Goal: Transaction & Acquisition: Purchase product/service

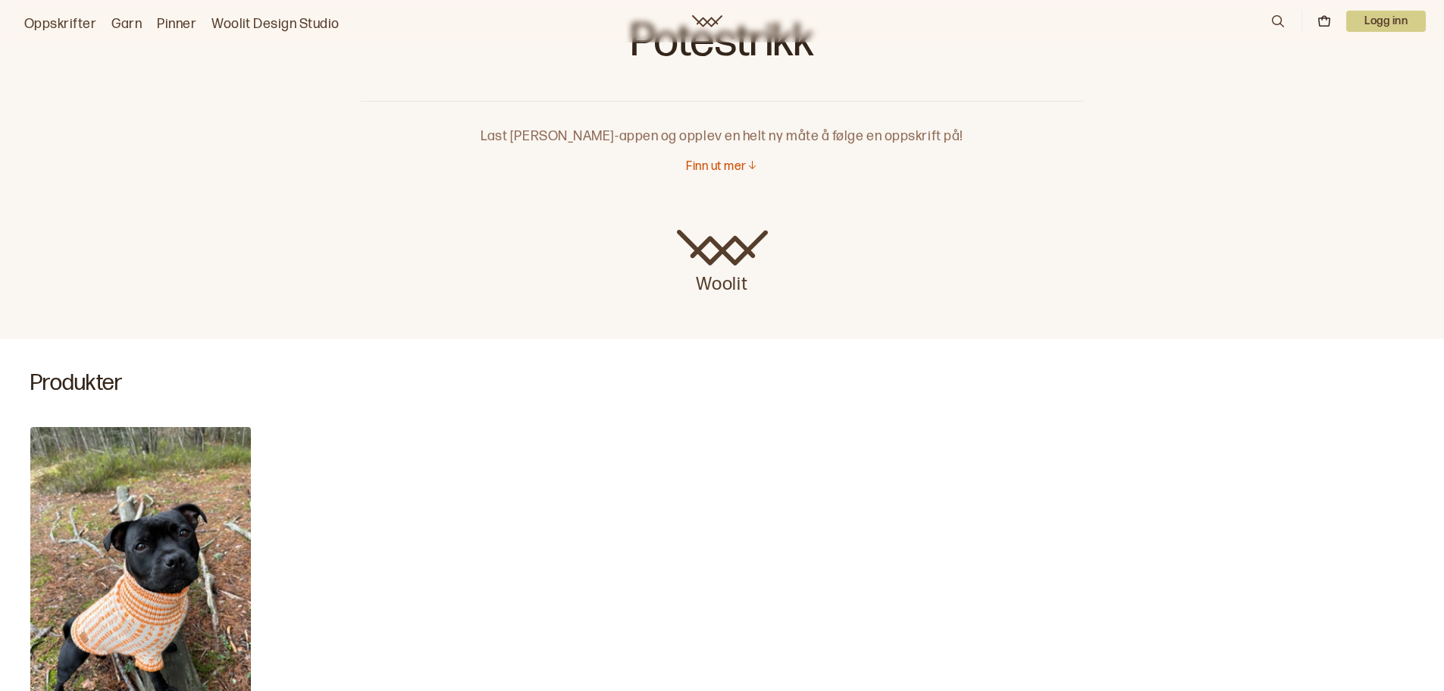
scroll to position [74, 0]
click at [716, 172] on p "Finn ut mer" at bounding box center [716, 168] width 60 height 16
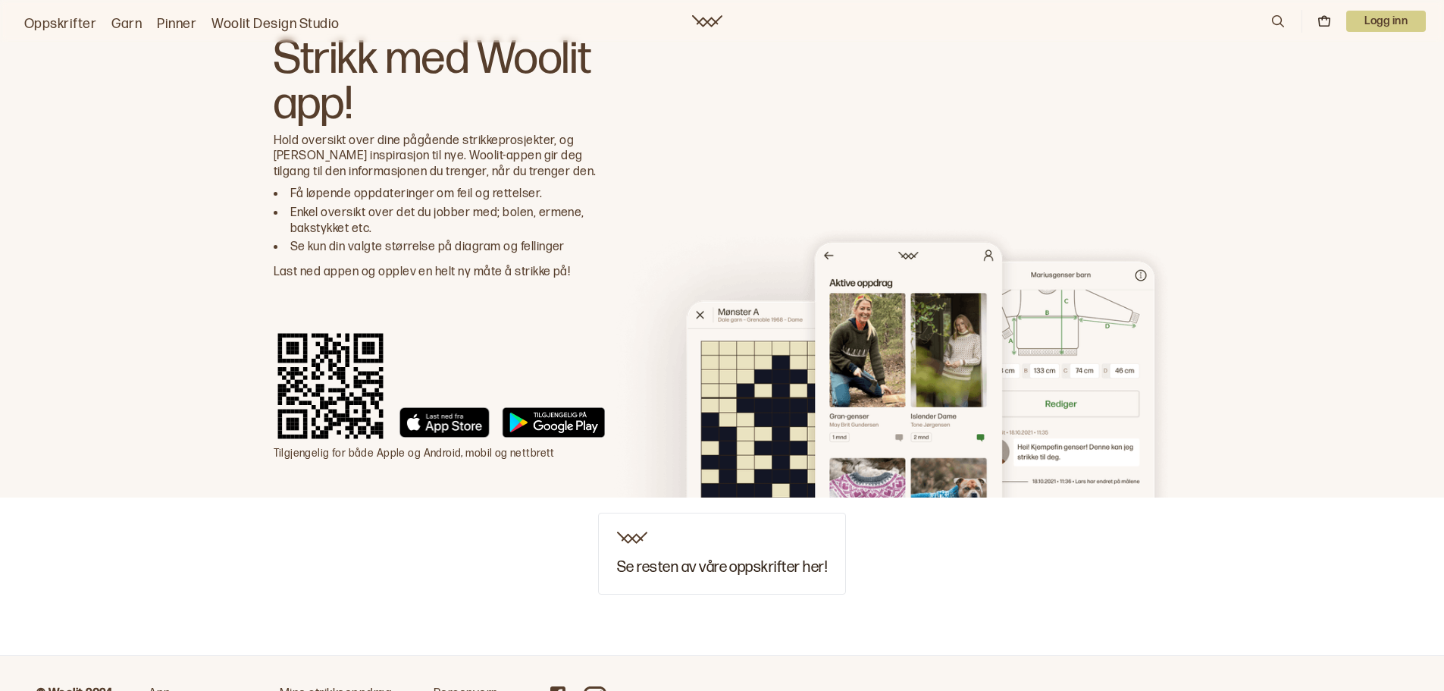
scroll to position [1752, 0]
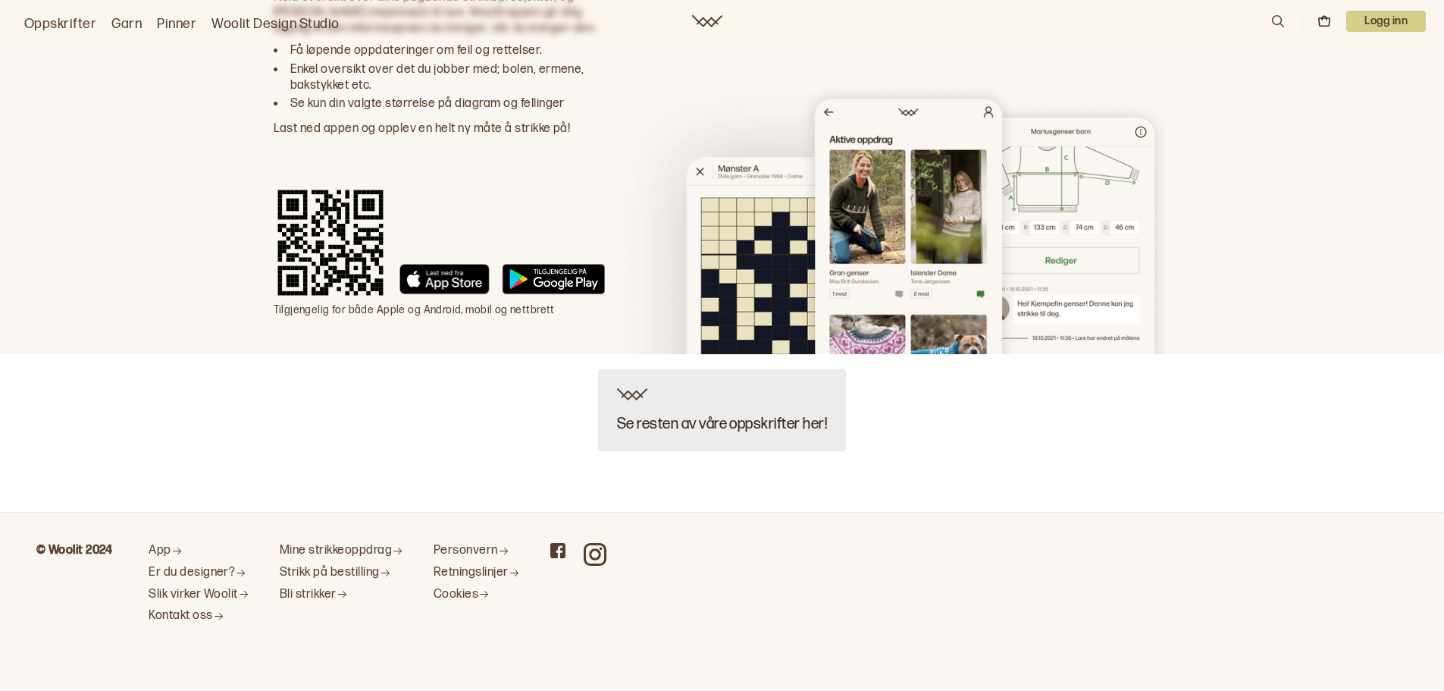
click at [680, 427] on h3 "Se resten av våre oppskrifter her!" at bounding box center [722, 423] width 210 height 17
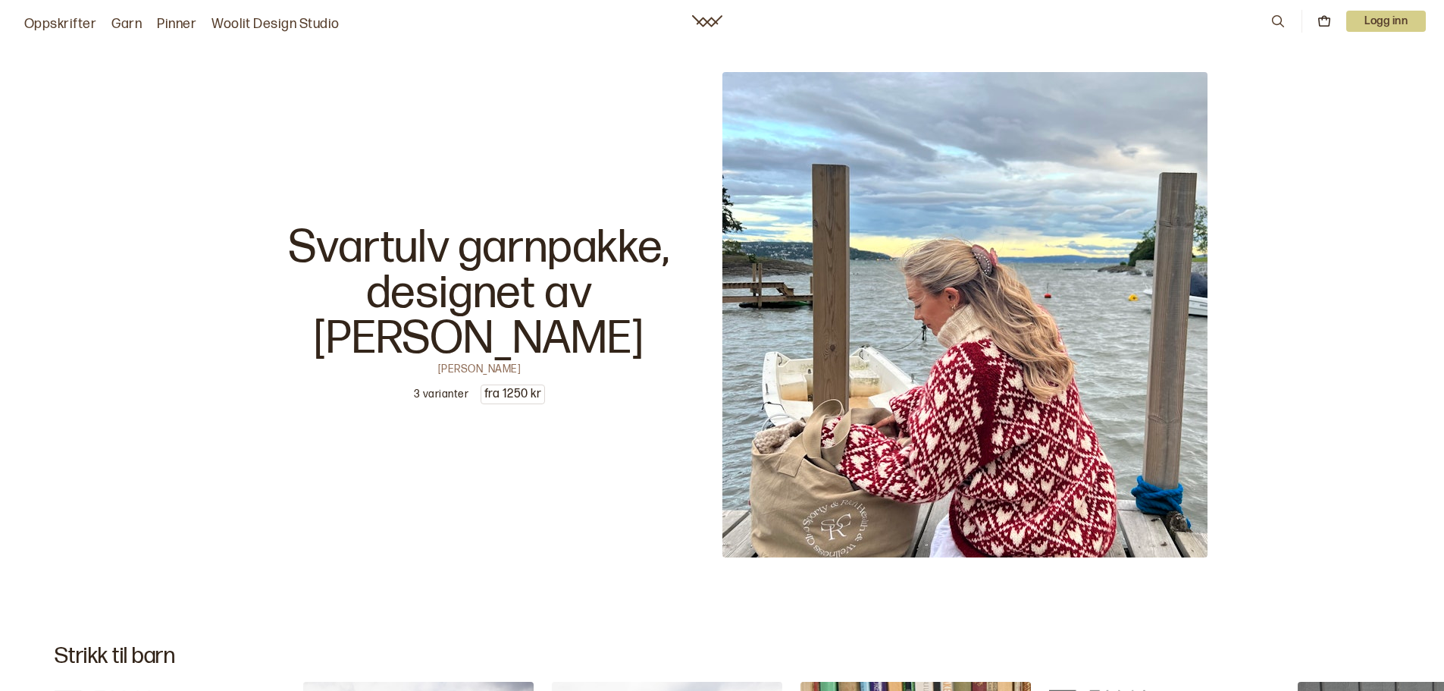
scroll to position [16478, 0]
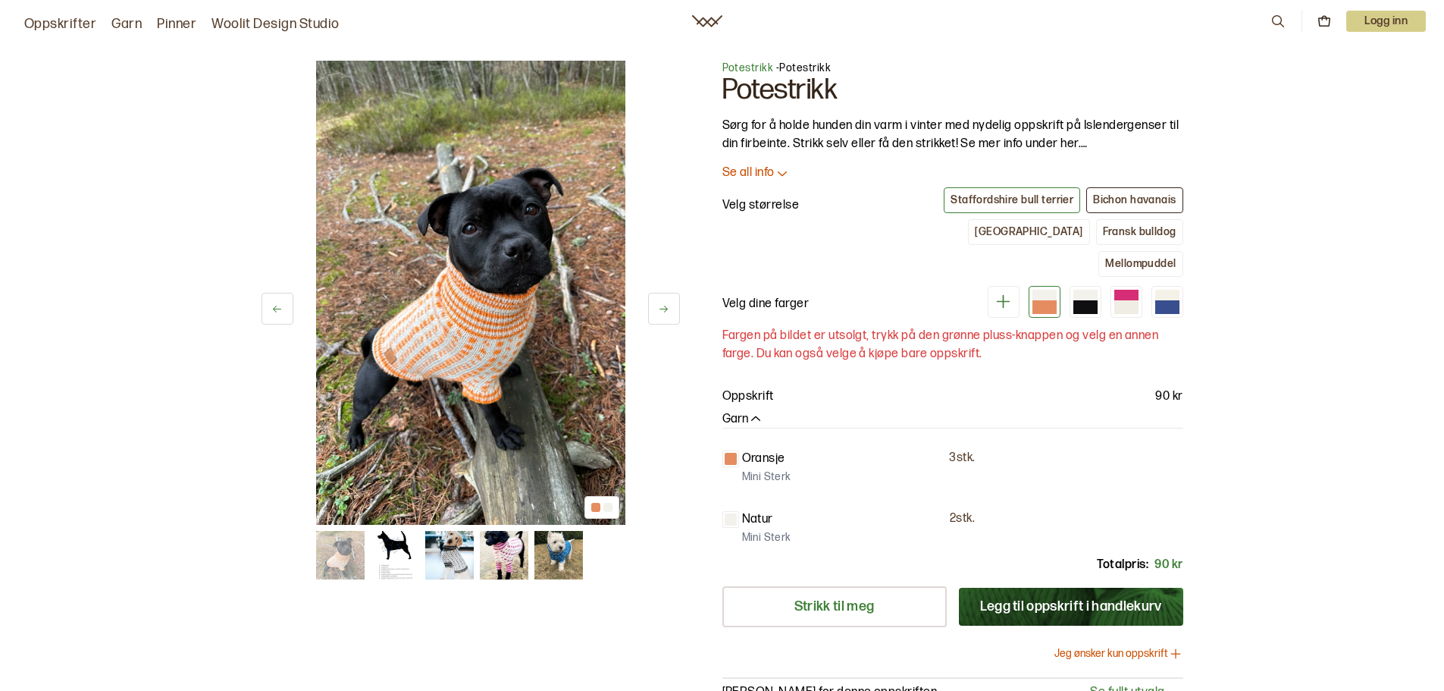
click at [1120, 191] on button "Bichon havanais" at bounding box center [1134, 200] width 96 height 26
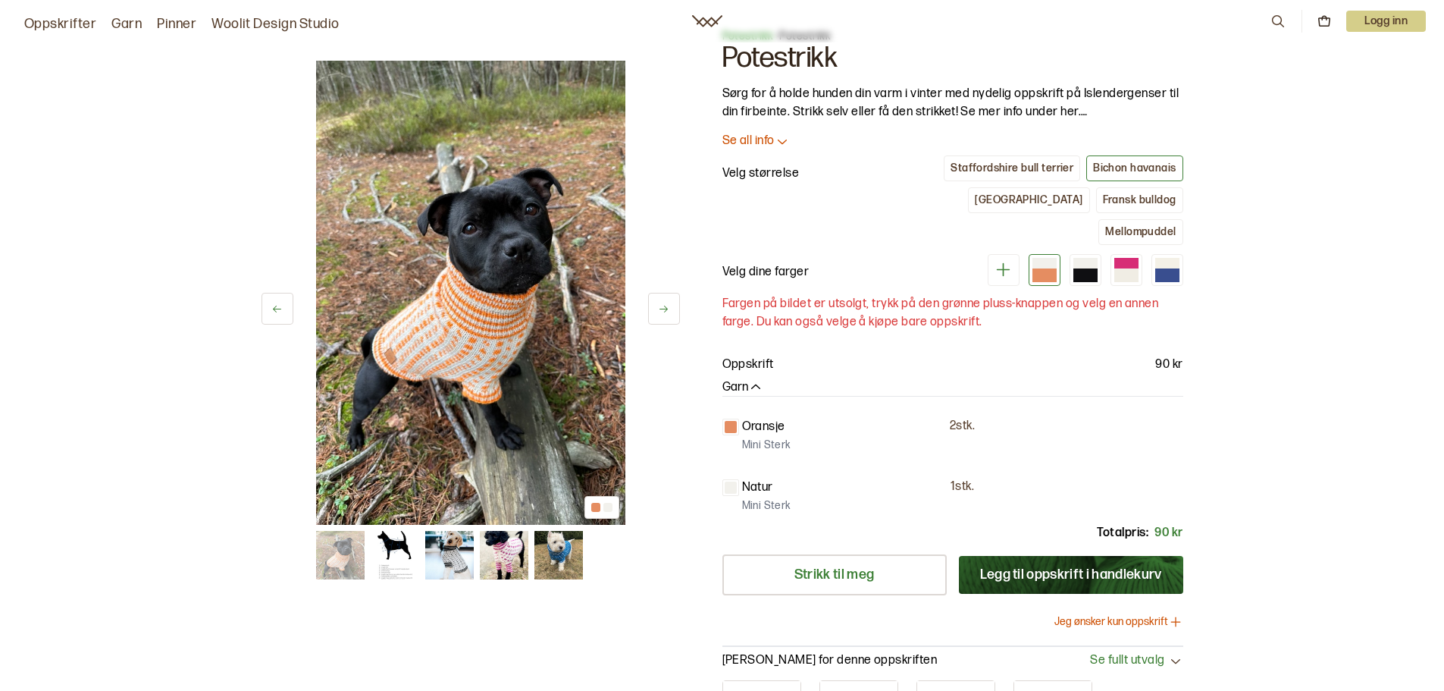
scroll to position [33, 0]
click at [999, 259] on icon at bounding box center [1003, 268] width 19 height 19
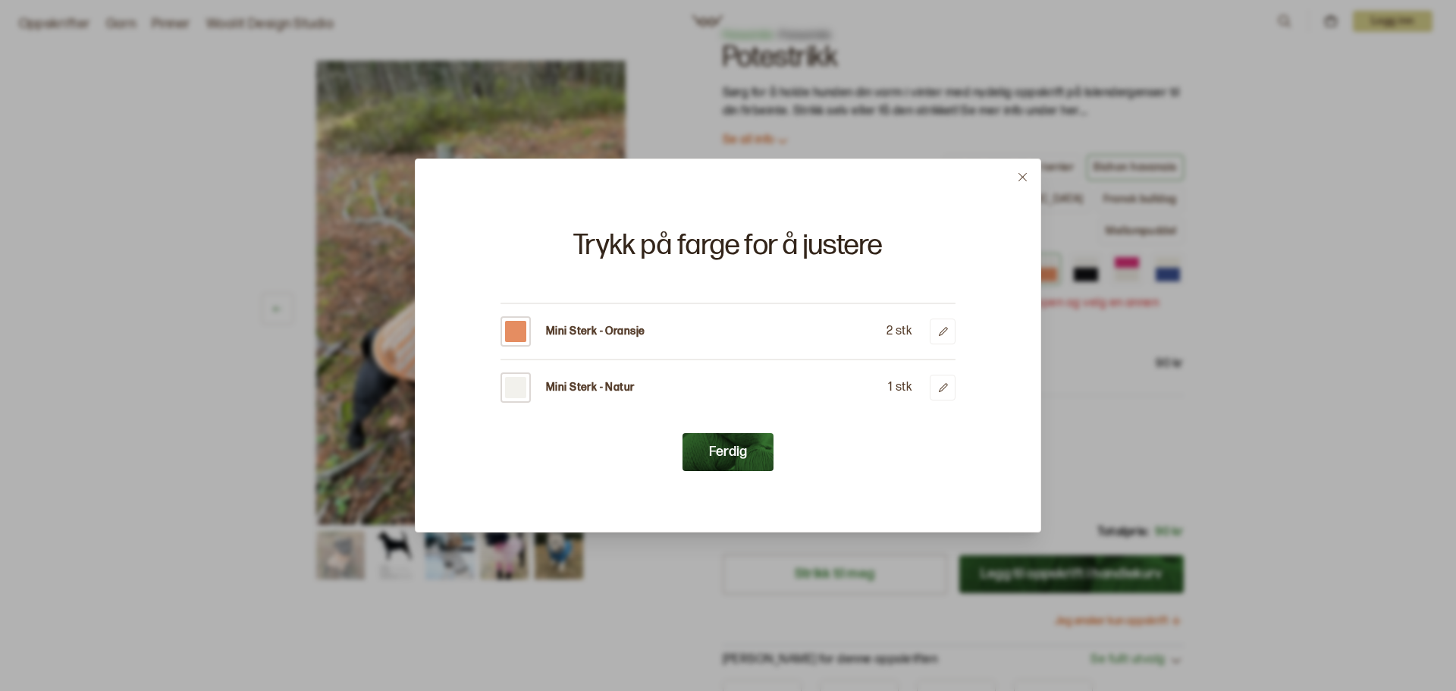
click at [511, 339] on div at bounding box center [515, 331] width 21 height 21
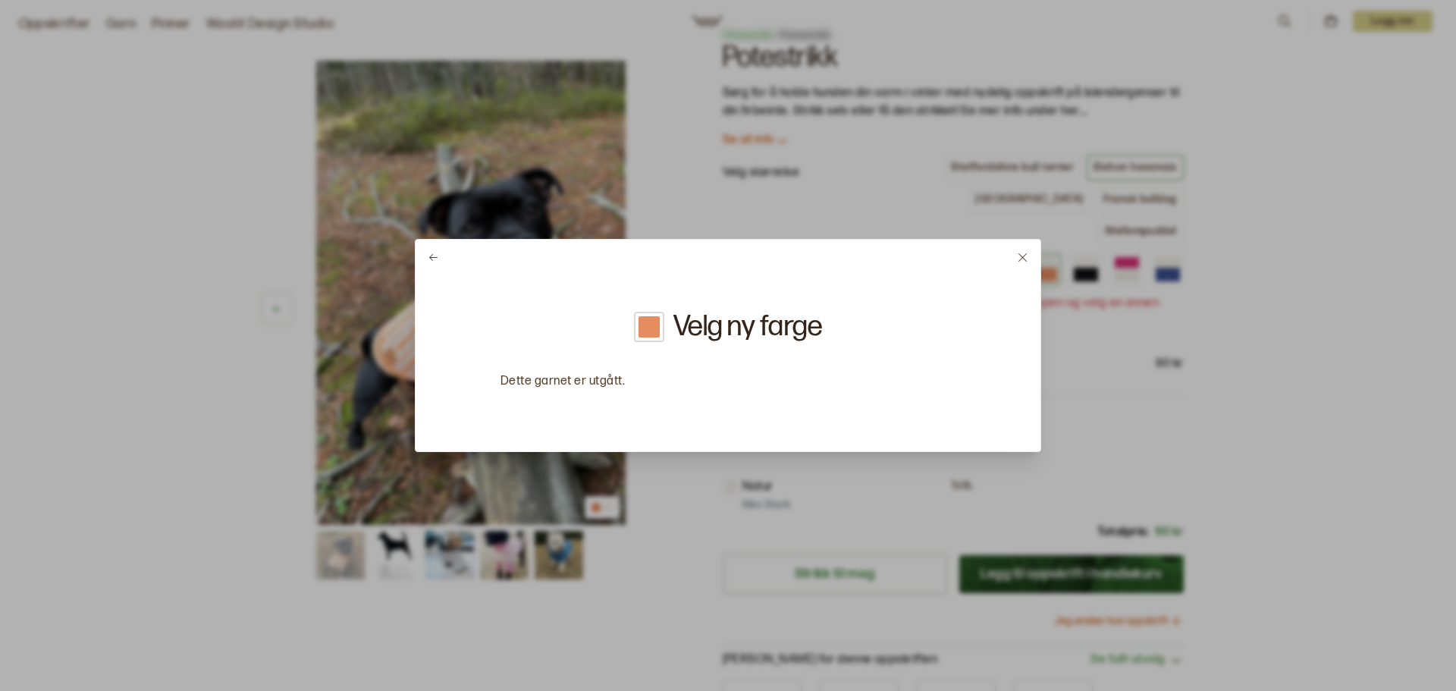
click at [665, 318] on div "Velg ny farge" at bounding box center [728, 327] width 188 height 30
click at [645, 321] on div at bounding box center [648, 326] width 21 height 21
click at [1020, 262] on icon at bounding box center [1022, 257] width 11 height 11
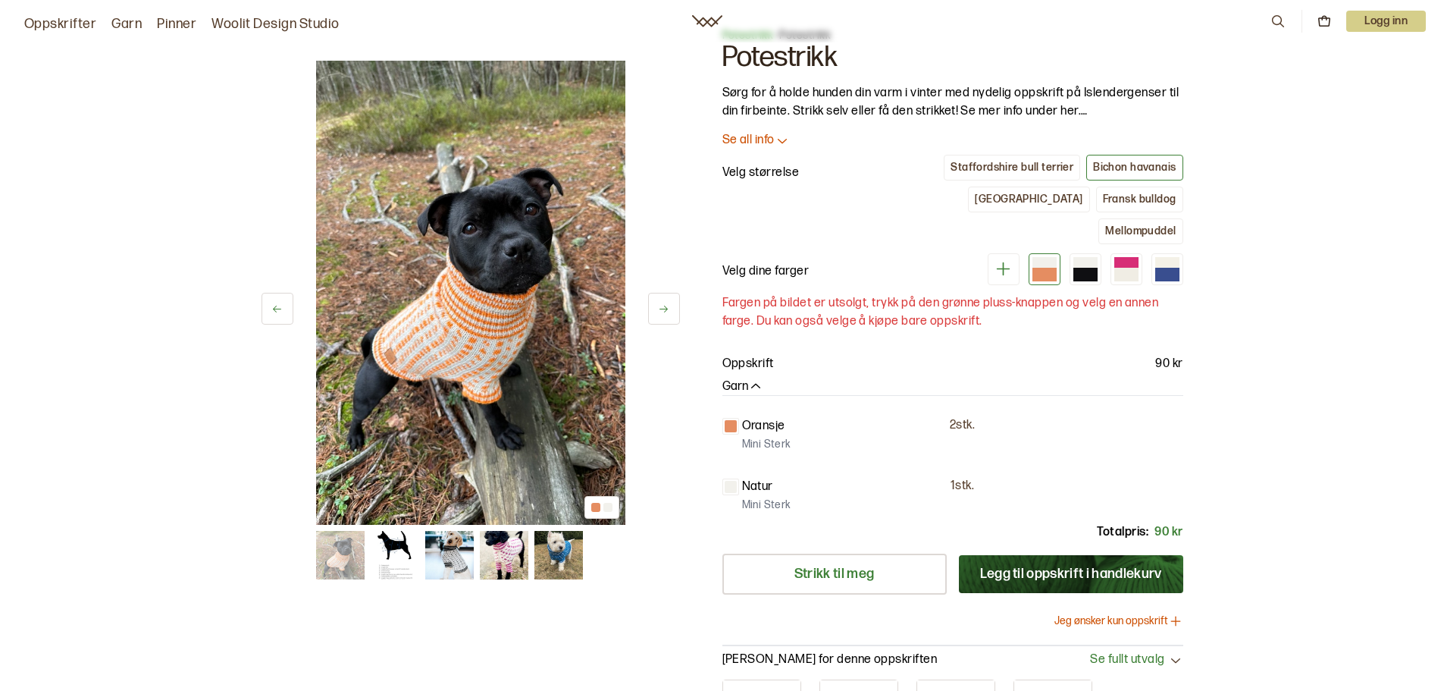
click at [1134, 613] on button "Jeg ønsker kun oppskrift" at bounding box center [1119, 620] width 129 height 15
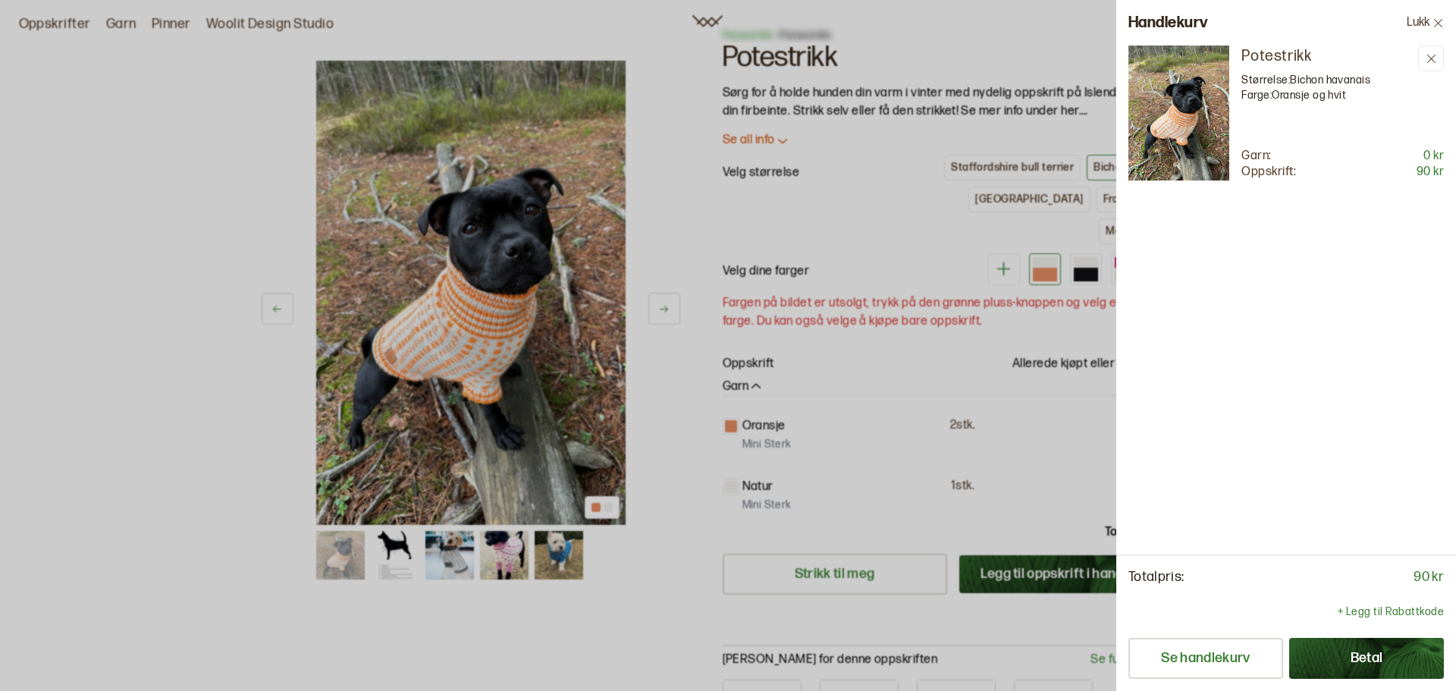
click at [1438, 23] on icon at bounding box center [1438, 22] width 8 height 8
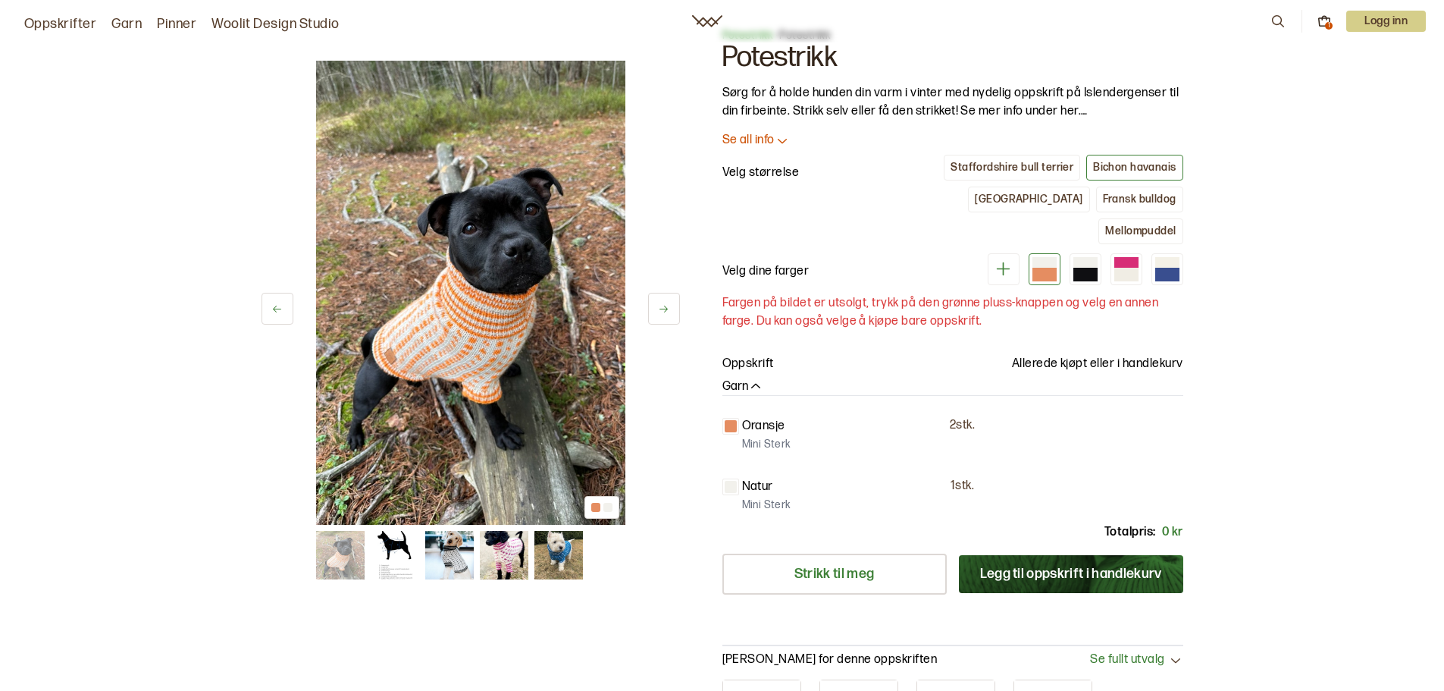
click at [794, 60] on h1 "Potestrikk" at bounding box center [953, 57] width 461 height 29
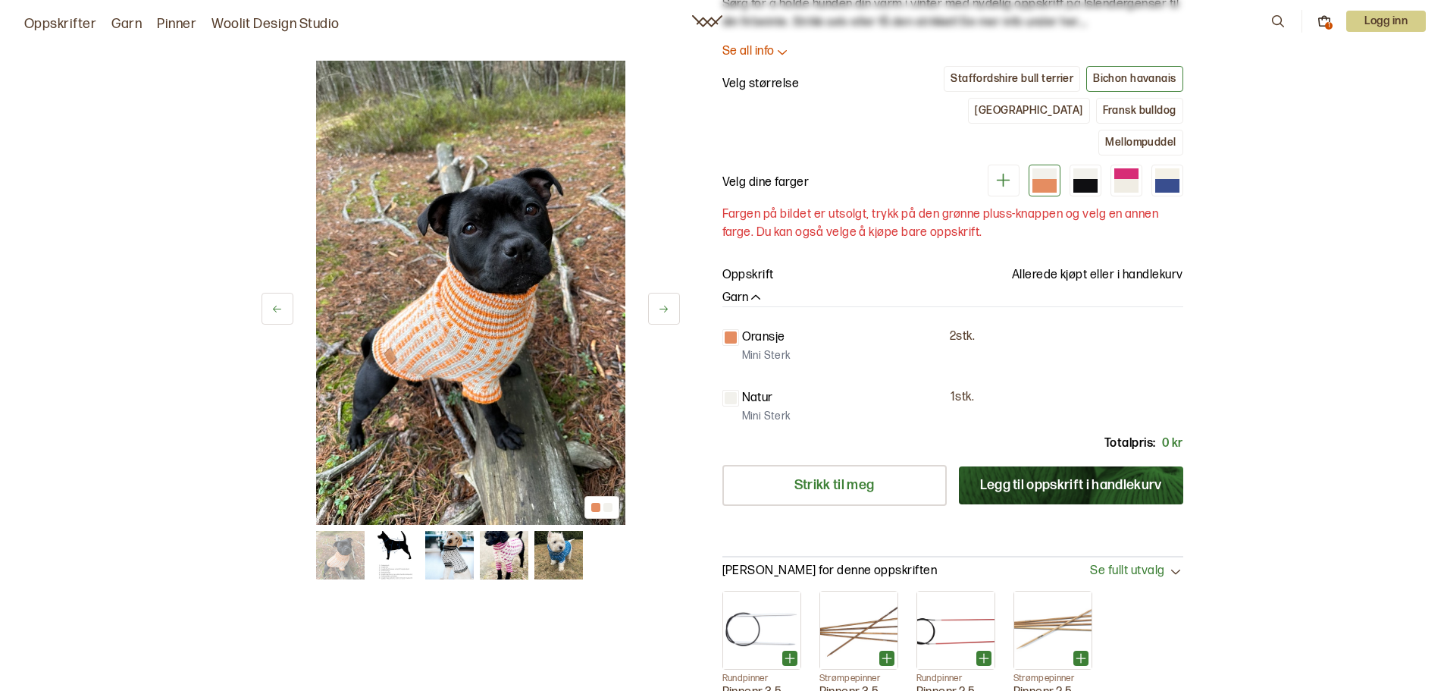
scroll to position [0, 0]
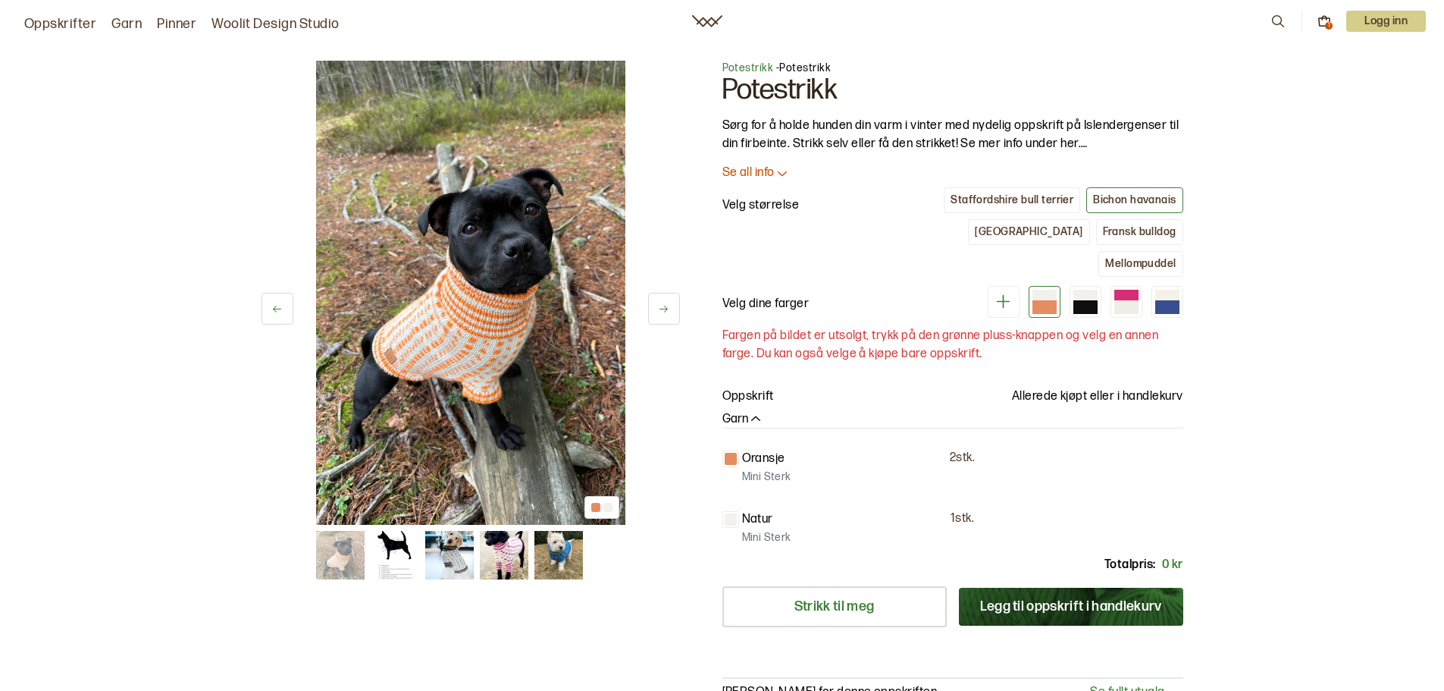
click at [1277, 21] on icon at bounding box center [1278, 21] width 17 height 17
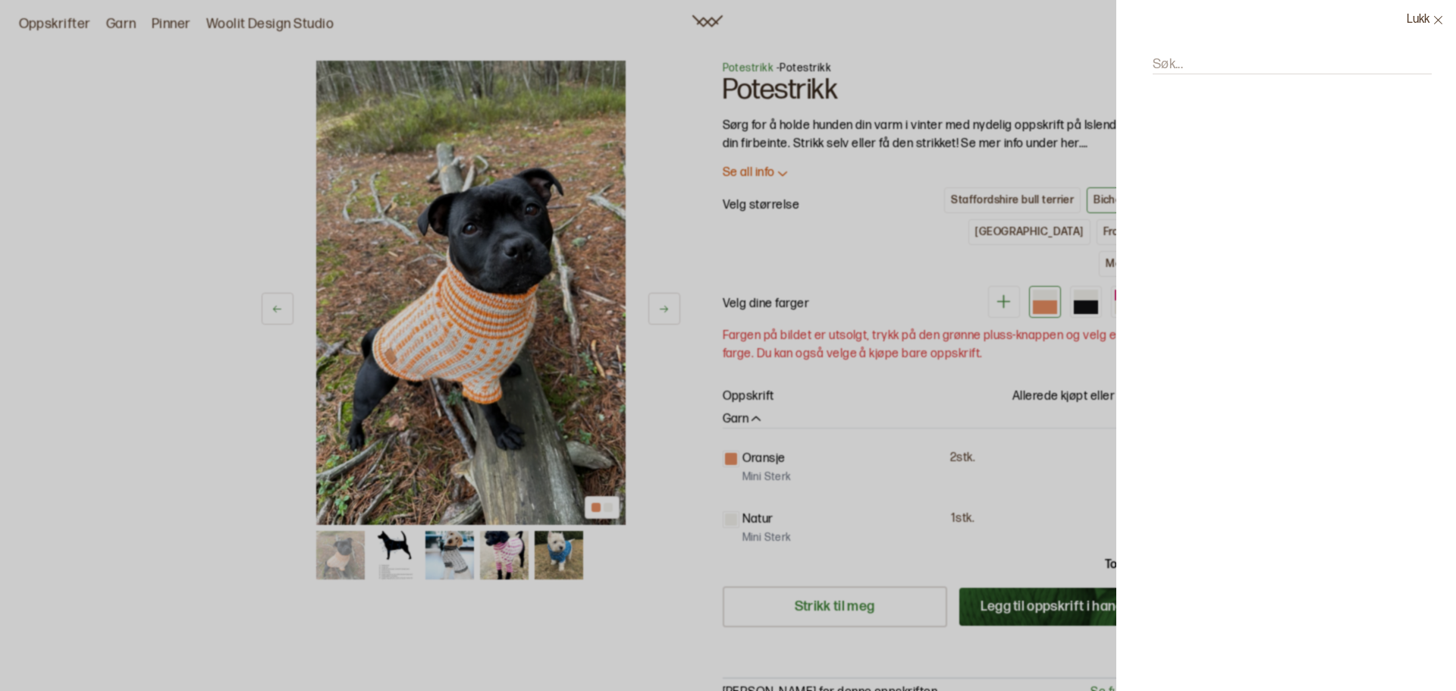
click at [1227, 58] on input "Søk..." at bounding box center [1291, 64] width 279 height 19
type input "potestrikk"
click at [1192, 121] on p "Potestrikk" at bounding box center [1190, 130] width 63 height 21
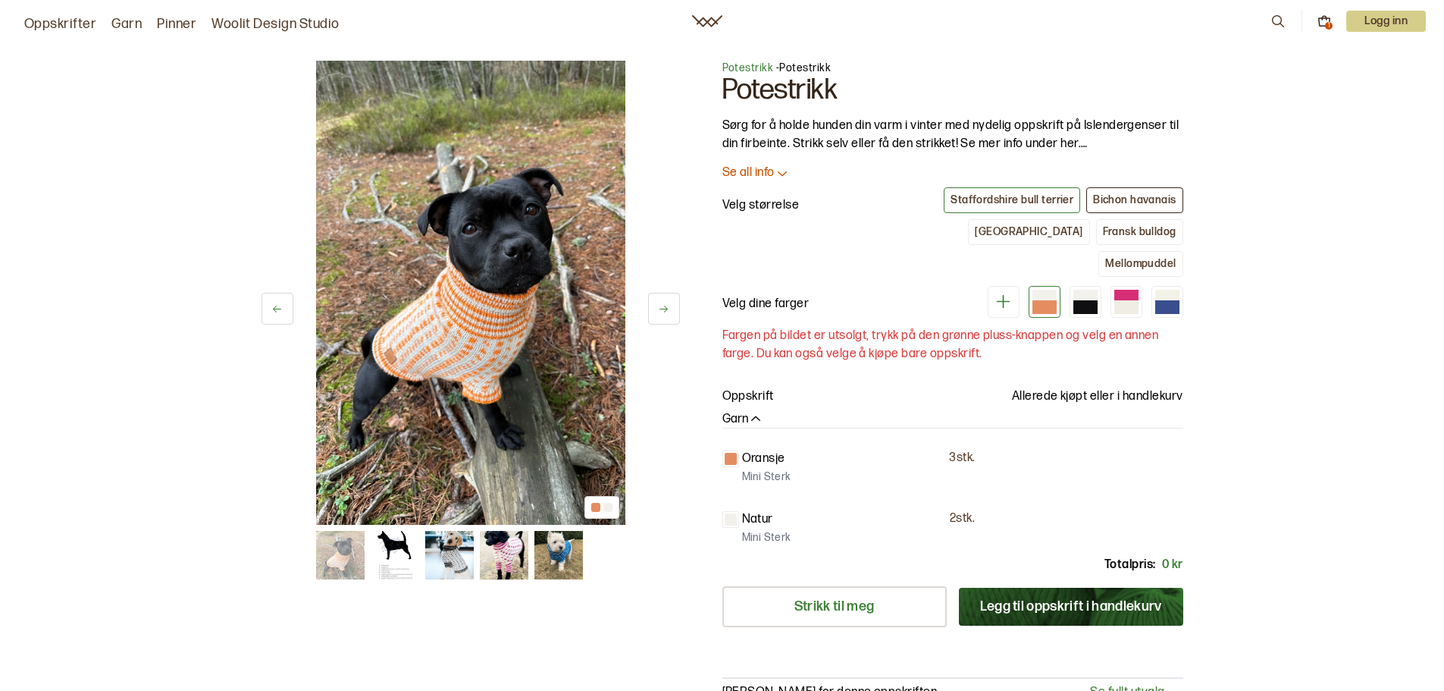
click at [1137, 190] on button "Bichon havanais" at bounding box center [1134, 200] width 96 height 26
click at [763, 172] on p "Se all info" at bounding box center [749, 173] width 52 height 16
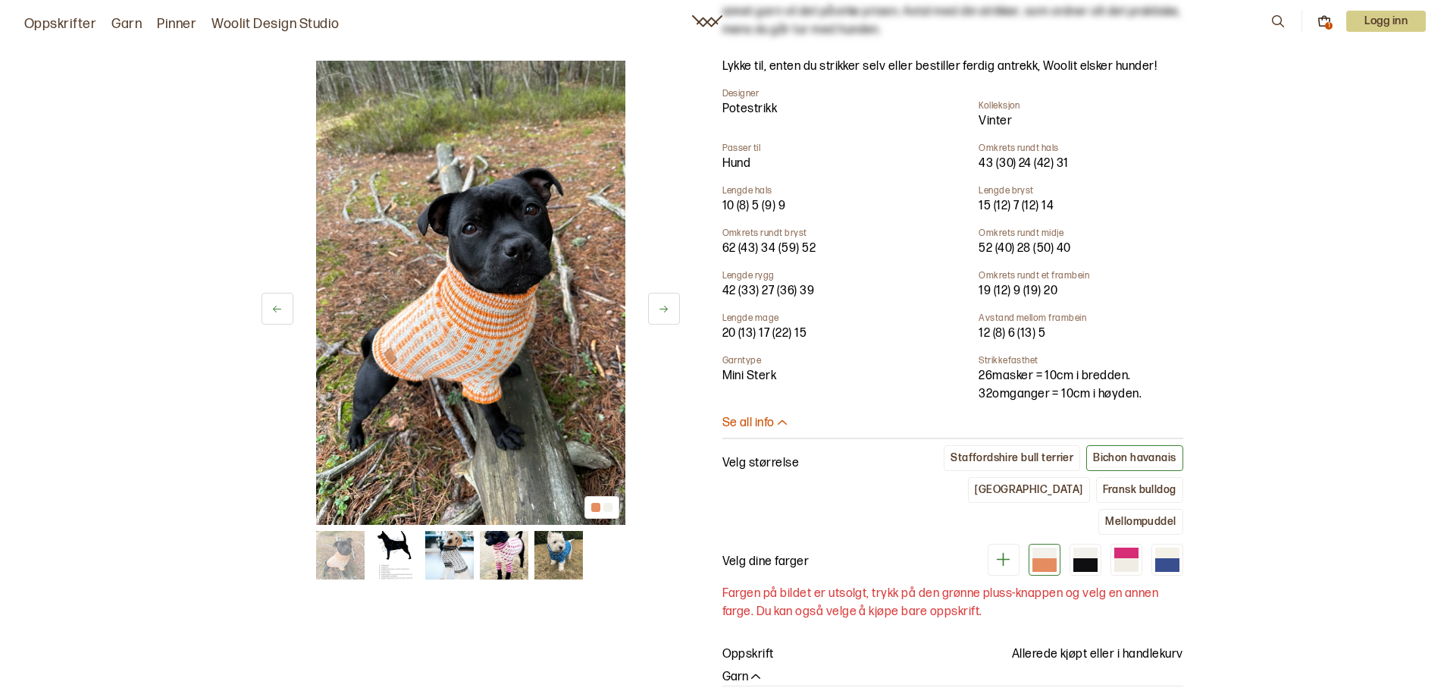
scroll to position [351, 0]
click at [1080, 557] on div at bounding box center [1086, 564] width 24 height 14
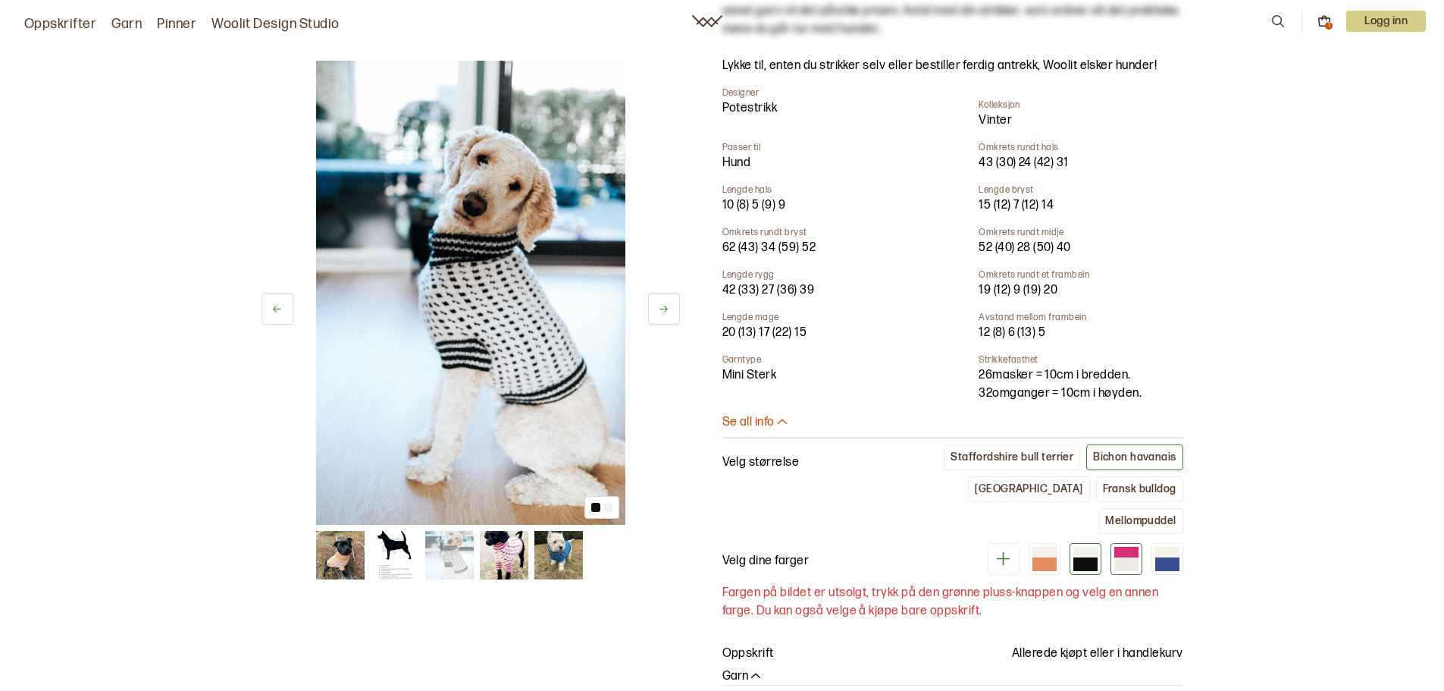
click at [1112, 543] on div at bounding box center [1127, 559] width 32 height 32
click at [1124, 557] on div at bounding box center [1127, 564] width 24 height 14
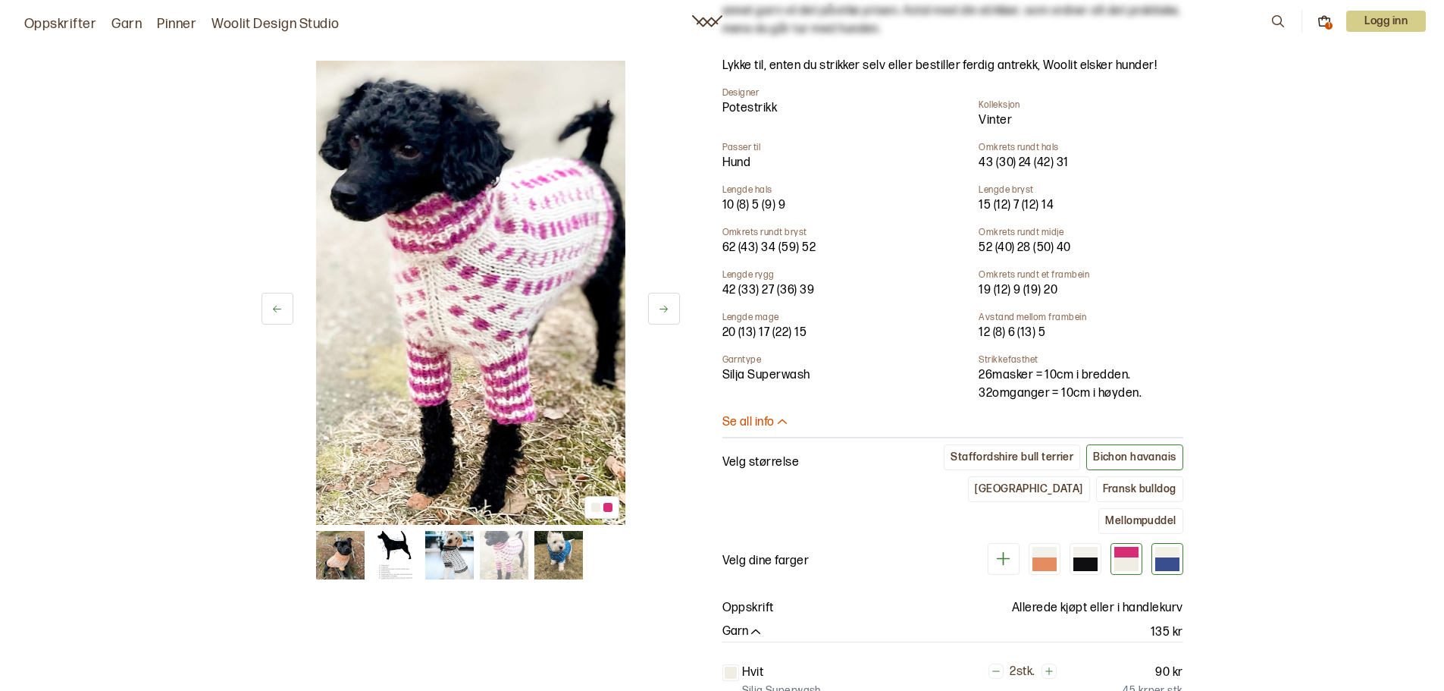
click at [1173, 557] on div at bounding box center [1167, 564] width 24 height 14
